Goal: Contribute content: Add original content to the website for others to see

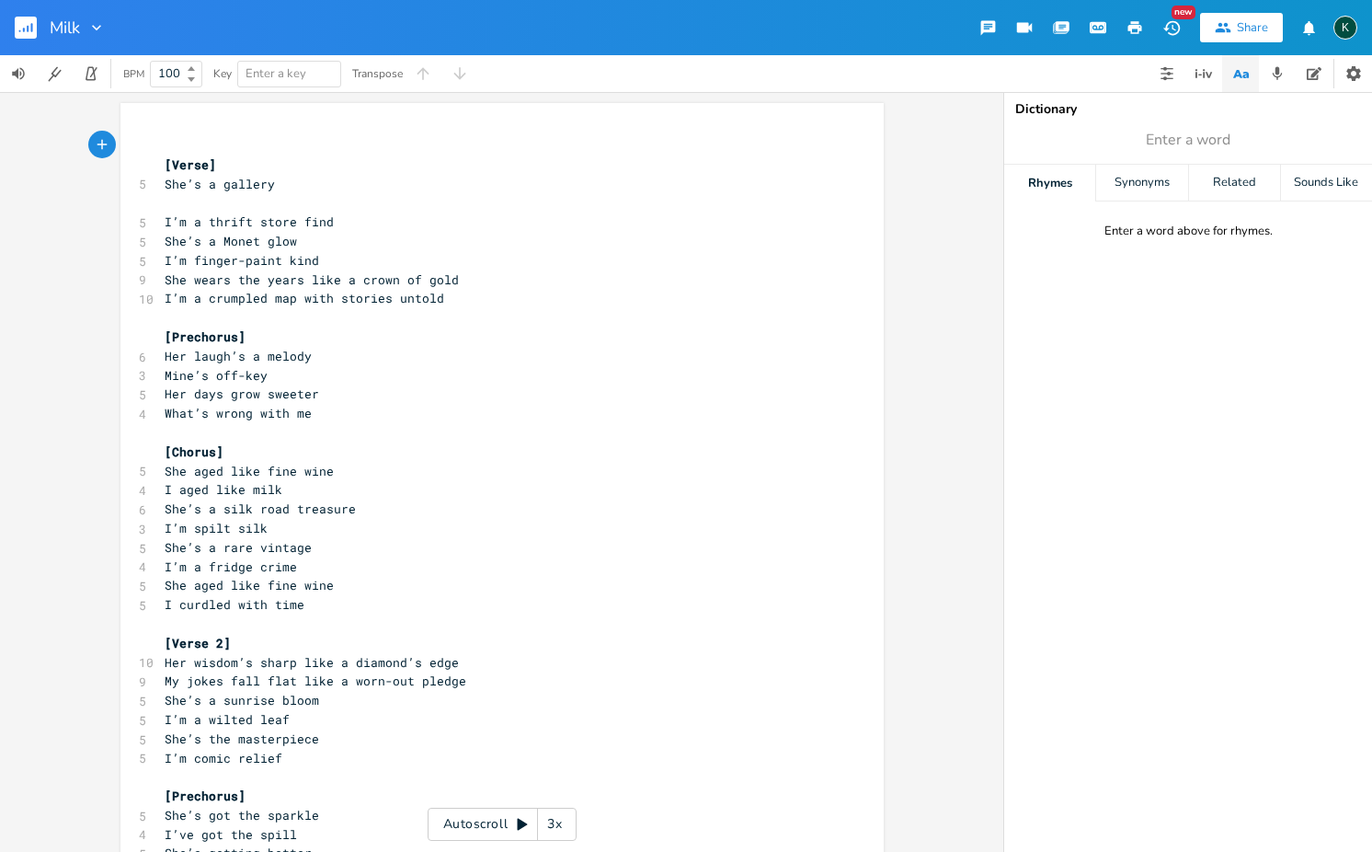
click at [15, 35] on rect "button" at bounding box center [26, 28] width 22 height 22
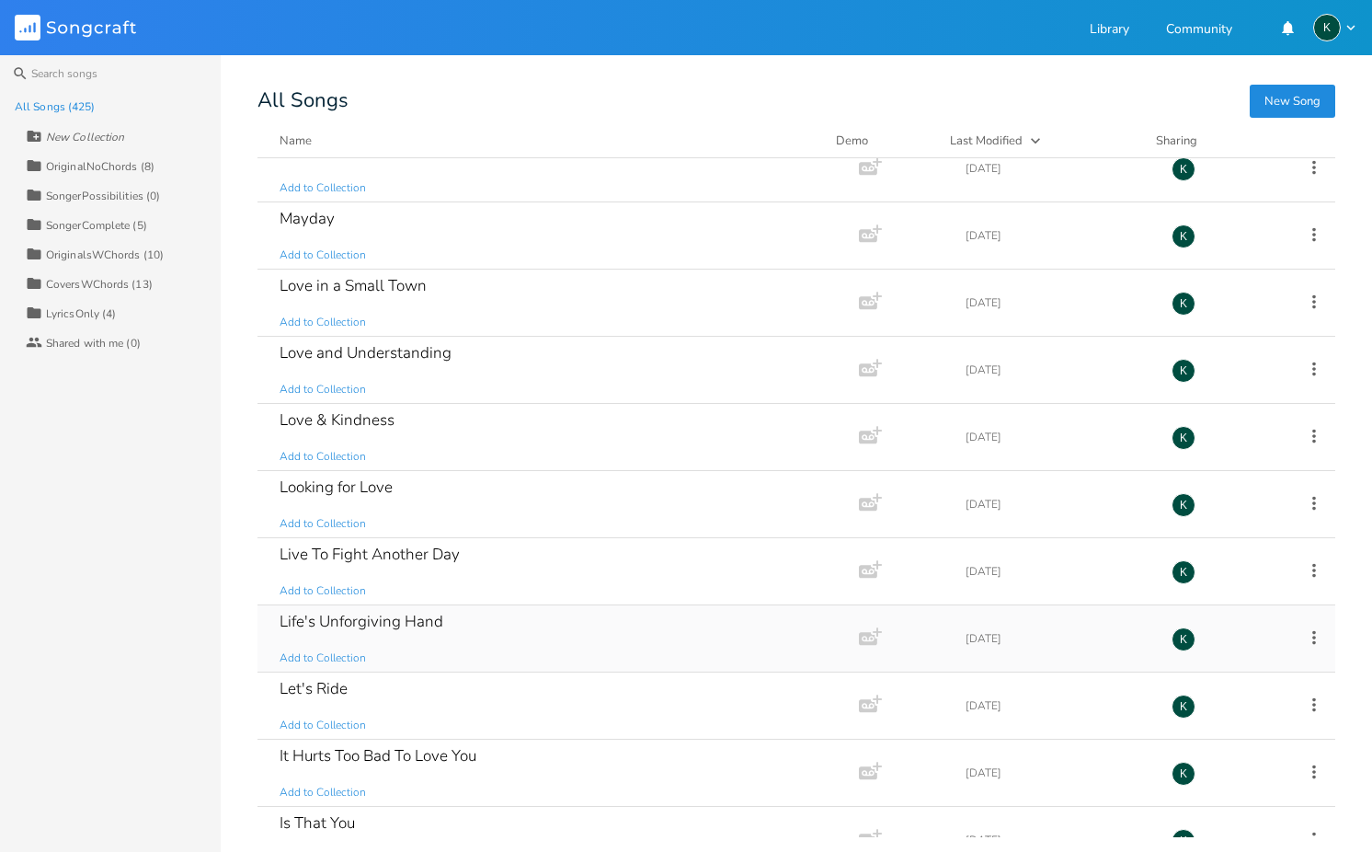
scroll to position [18717, 0]
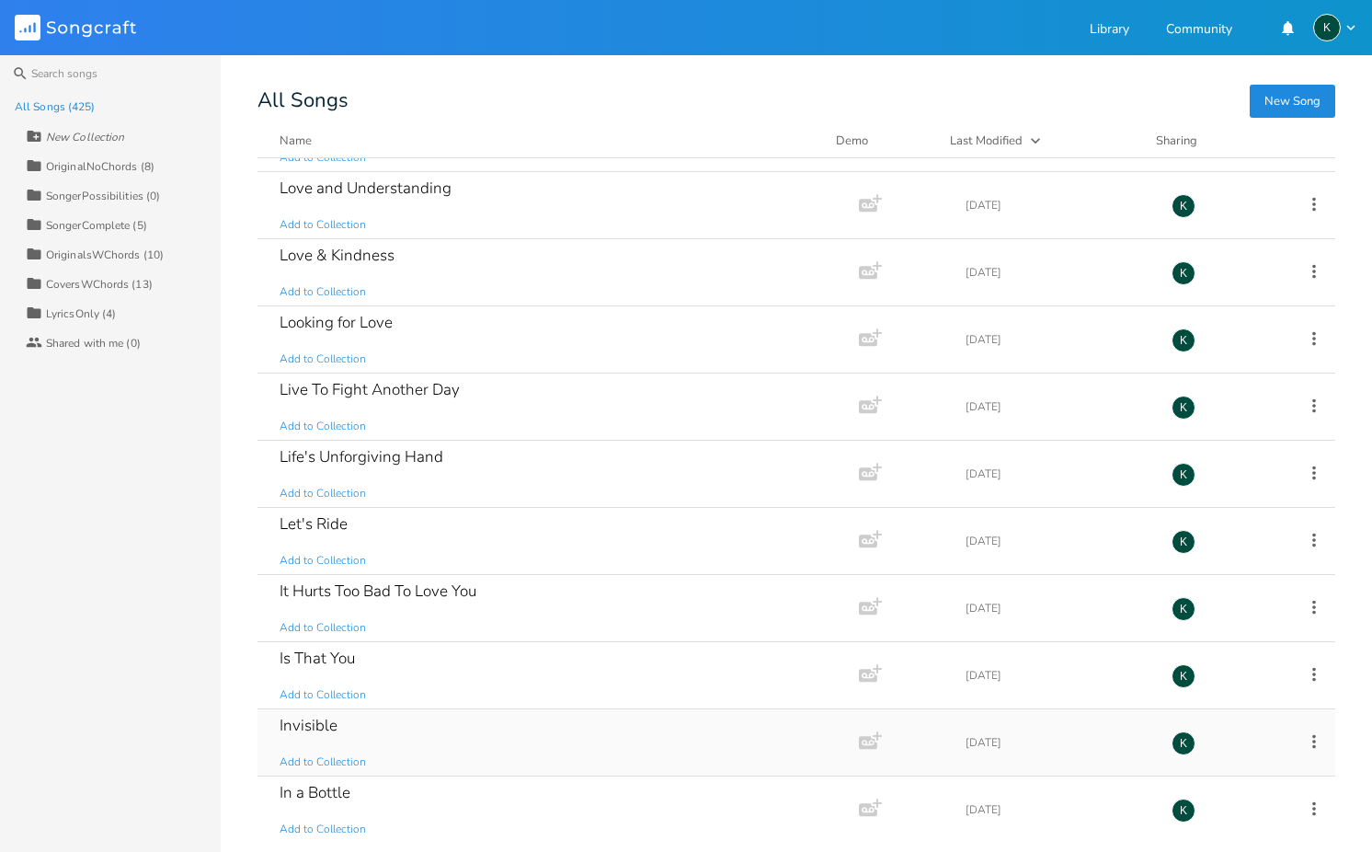
click at [302, 722] on div "Invisible" at bounding box center [309, 725] width 58 height 16
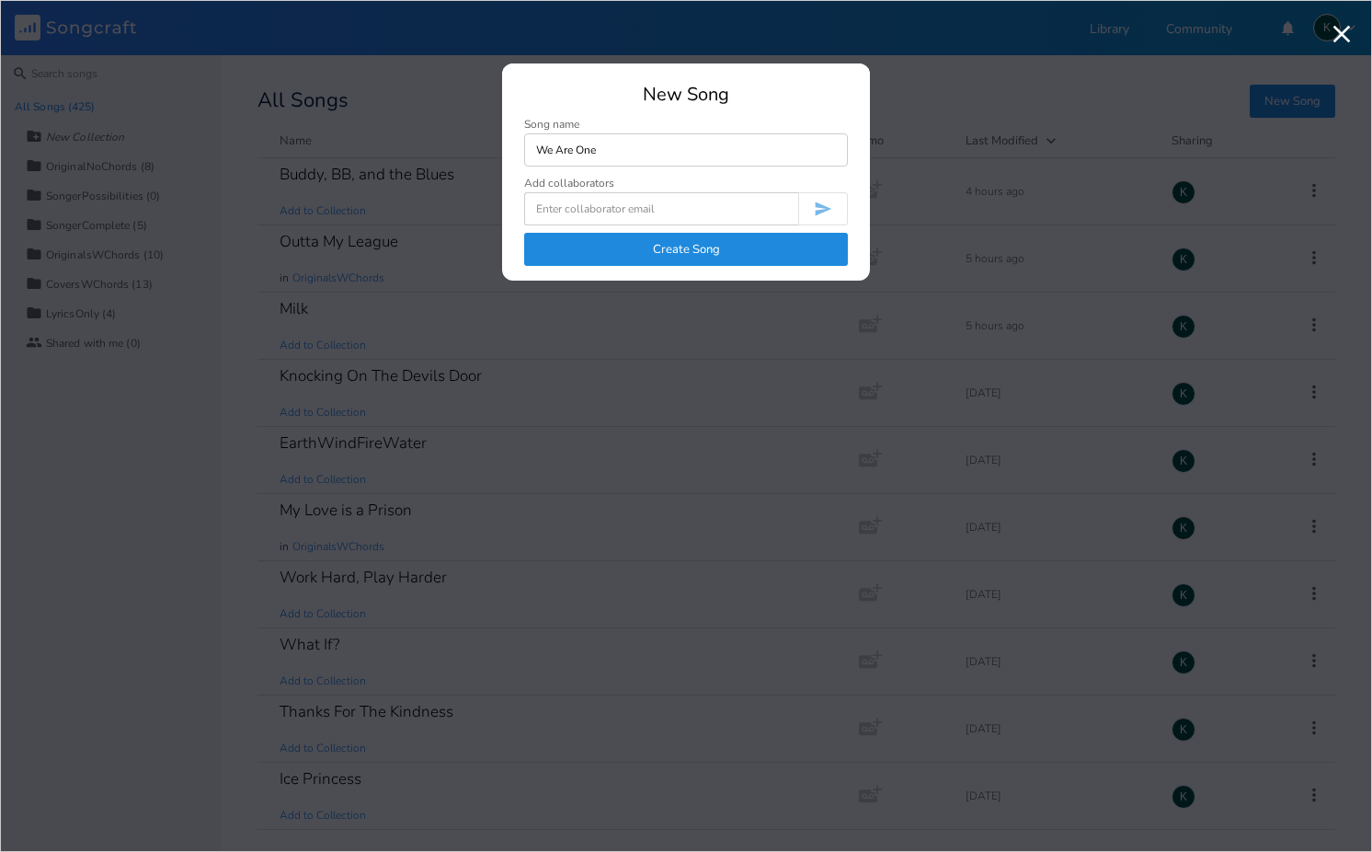
type input "We Are One"
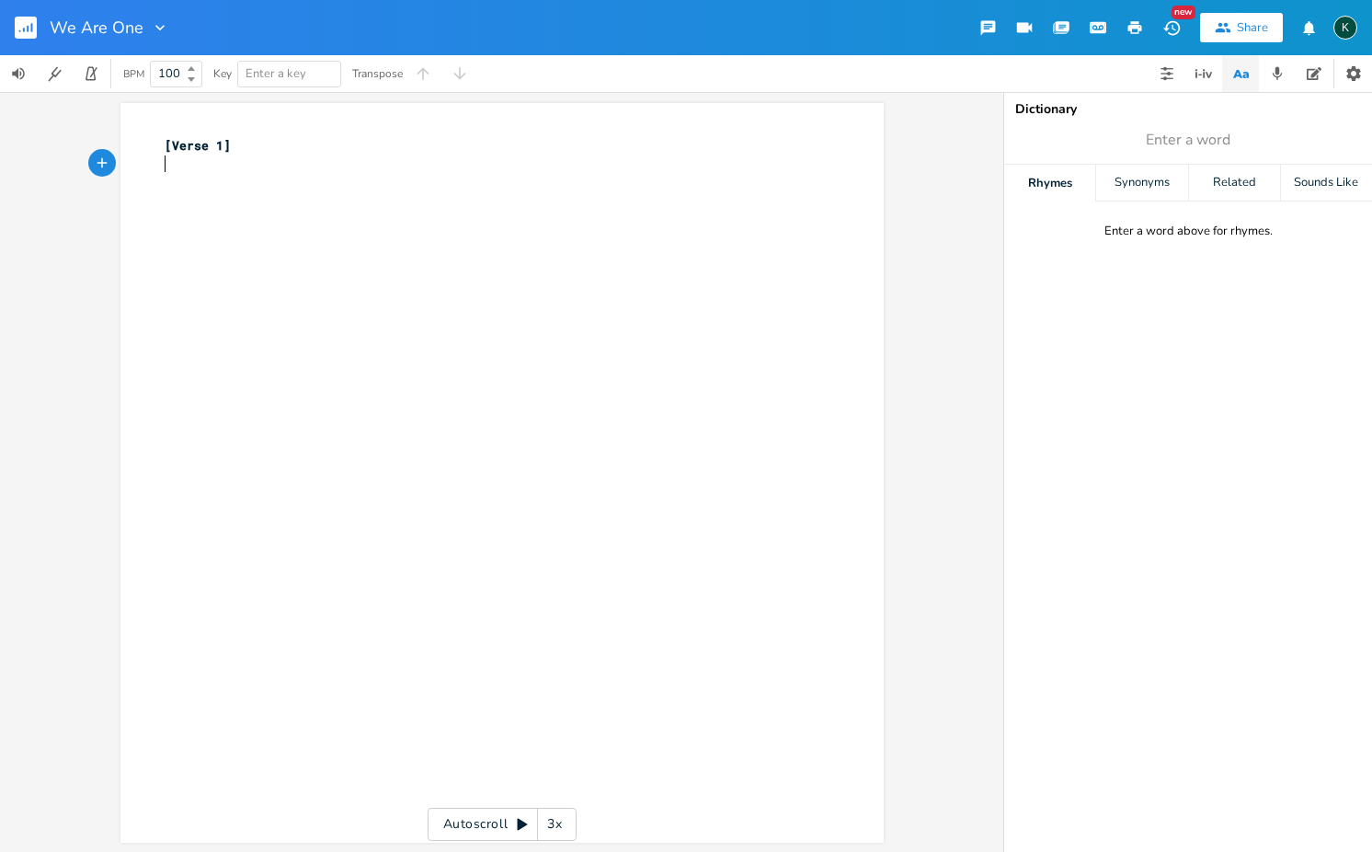
type textarea "[Verse 1]"
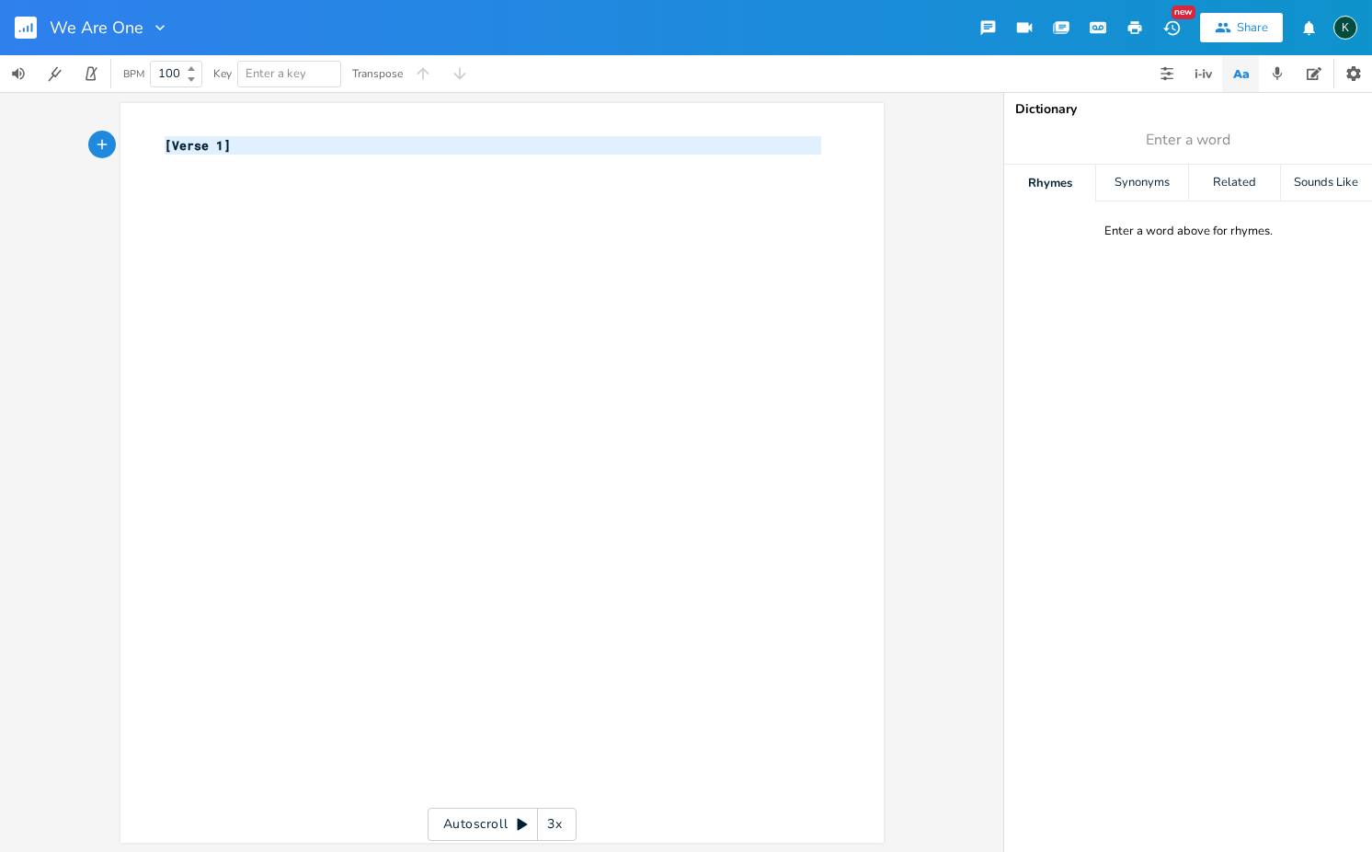
drag, startPoint x: 369, startPoint y: 160, endPoint x: 117, endPoint y: 147, distance: 252.3
click at [120, 147] on div "[Verse 1] x [Verse 1] ​" at bounding box center [501, 472] width 763 height 739
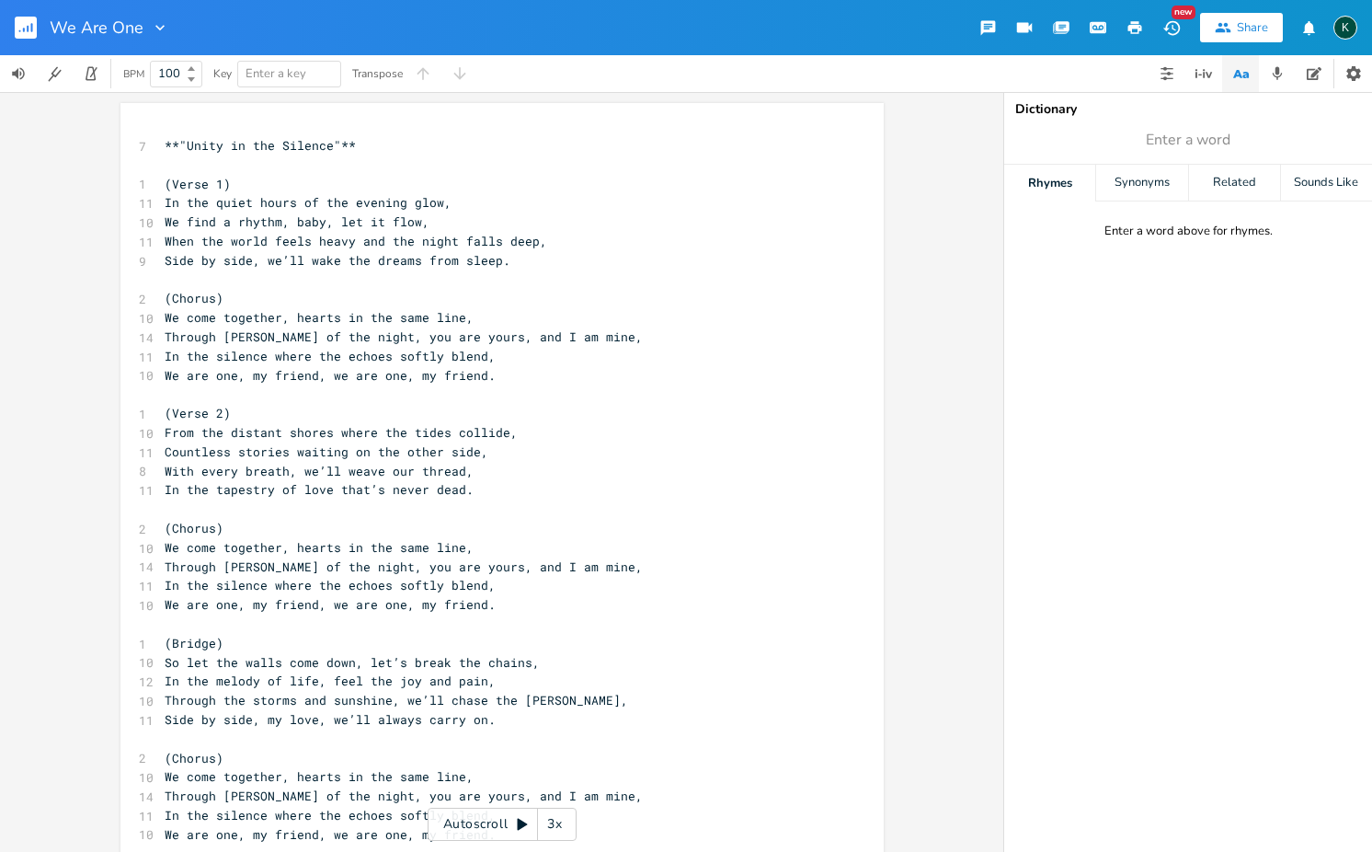
scroll to position [101, 0]
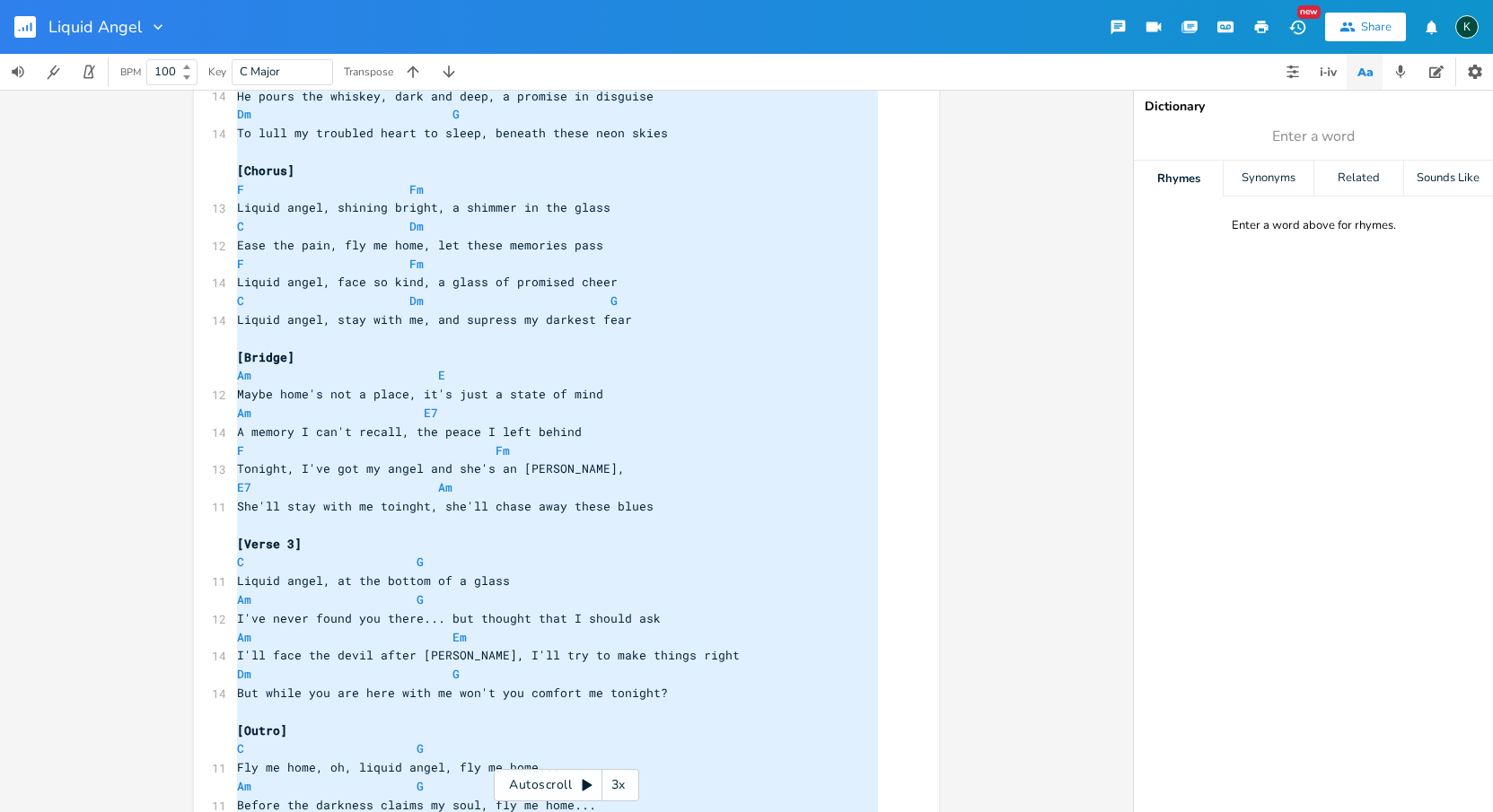
scroll to position [911, 0]
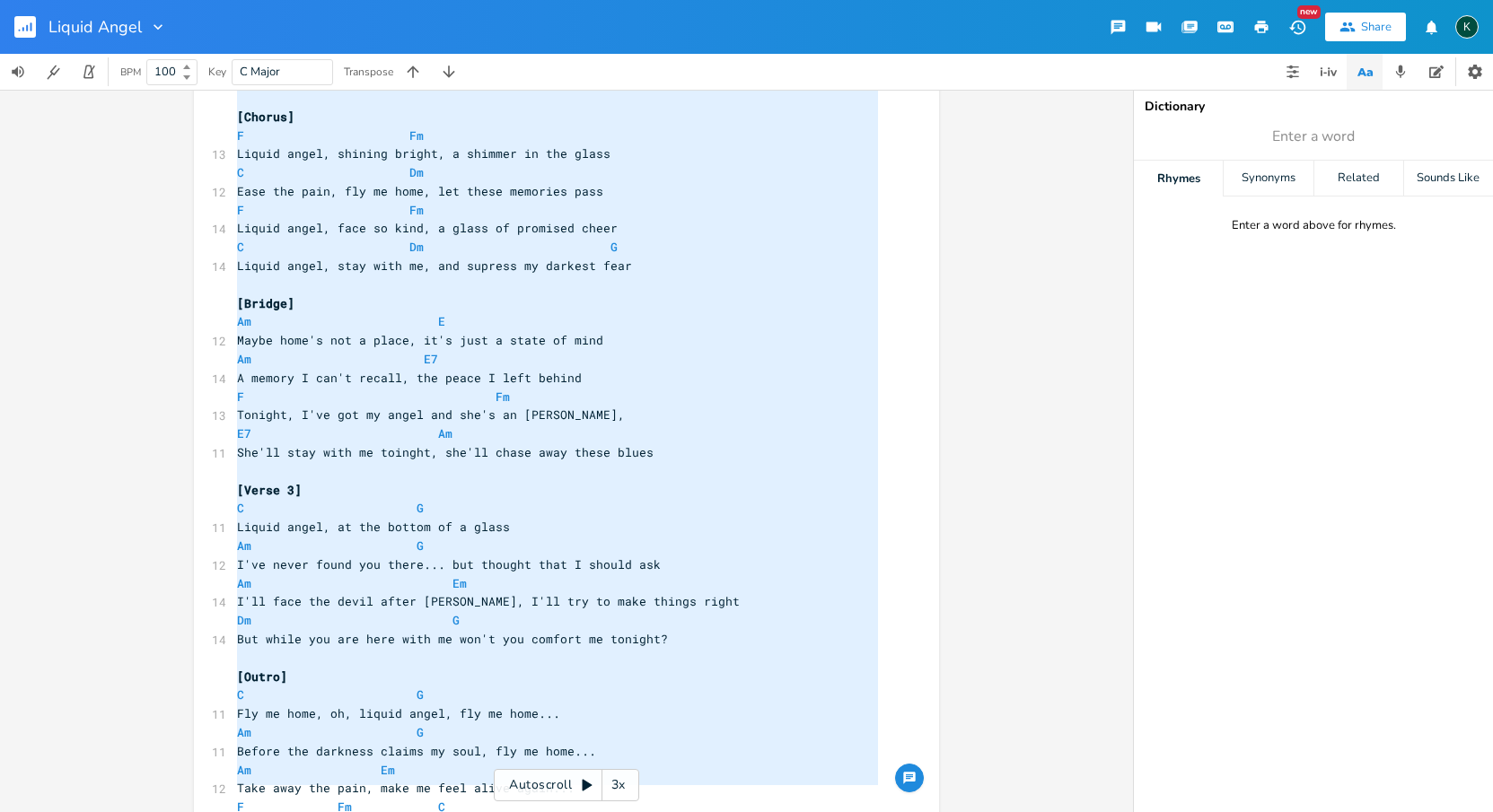
drag, startPoint x: 229, startPoint y: 186, endPoint x: 504, endPoint y: 762, distance: 638.3
click at [502, 802] on html "Liquid Angel New Share K BPM 100 Key C Major Transpose C E A D G B E Previous 1…" at bounding box center [746, 406] width 1493 height 812
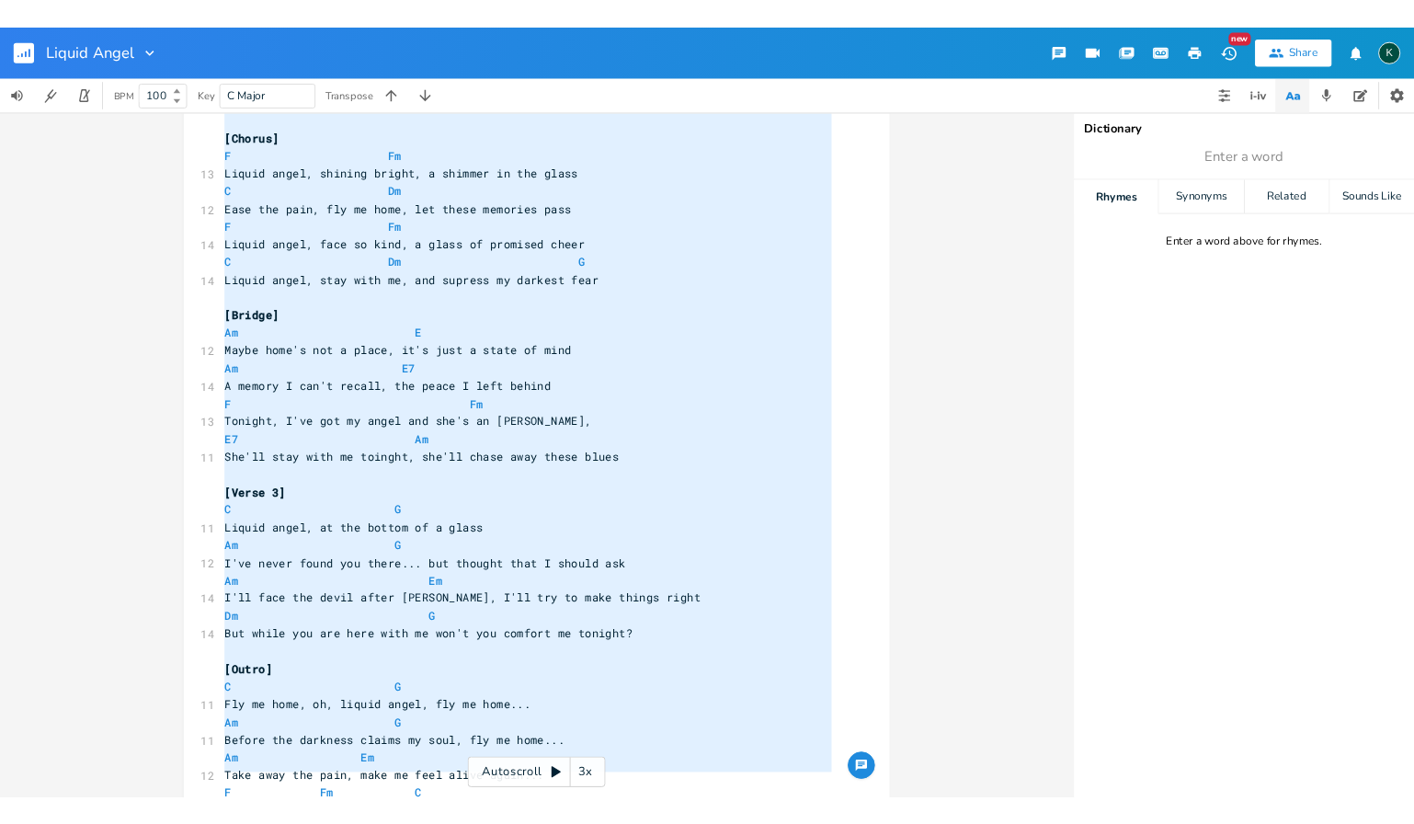
scroll to position [956, 0]
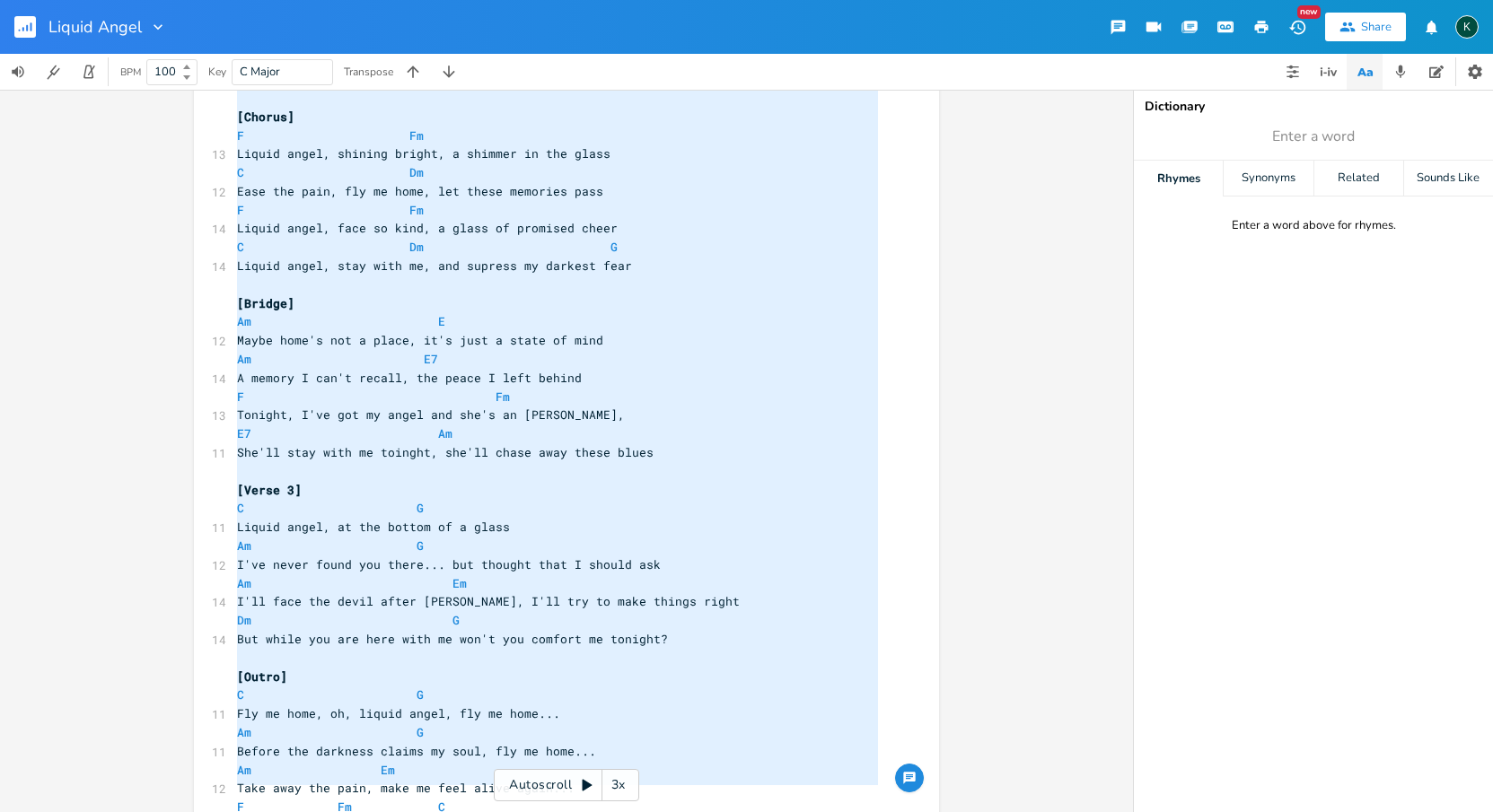
type textarea "[Verse 1] C G City lights are blurring now, a kaleidoscope of pain Am G Another…"
